Goal: Find specific page/section: Find specific page/section

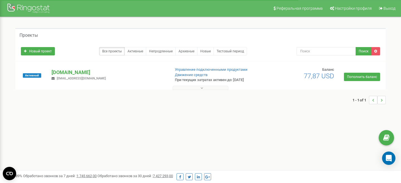
click at [197, 88] on button at bounding box center [200, 88] width 56 height 4
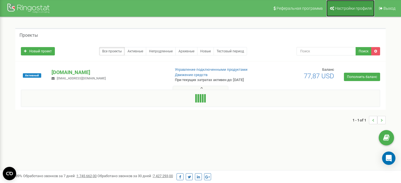
click at [355, 6] on span "Настройки профиля" at bounding box center [353, 8] width 37 height 4
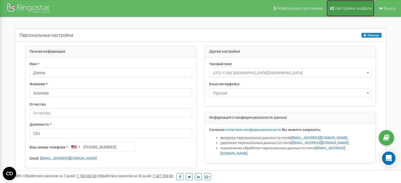
click at [347, 11] on link "Настройки профиля" at bounding box center [350, 8] width 48 height 17
click at [343, 5] on link "Настройки профиля" at bounding box center [350, 8] width 48 height 17
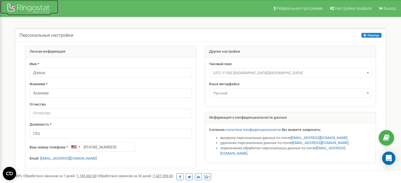
click at [14, 4] on div at bounding box center [29, 8] width 45 height 13
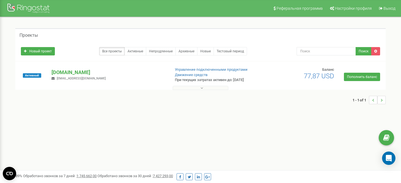
click at [188, 86] on button at bounding box center [200, 88] width 56 height 4
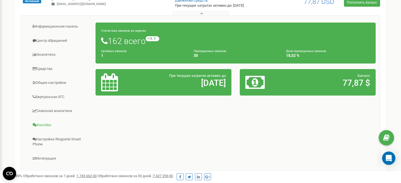
scroll to position [71, 0]
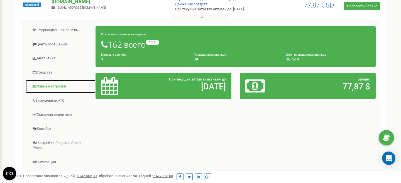
click at [50, 84] on link "Общие настройки" at bounding box center [60, 87] width 70 height 14
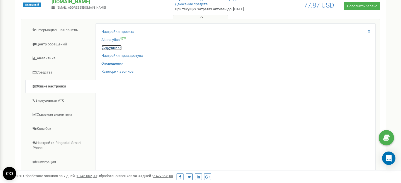
click at [110, 48] on link "Сотрудники" at bounding box center [111, 47] width 20 height 5
